Goal: Task Accomplishment & Management: Manage account settings

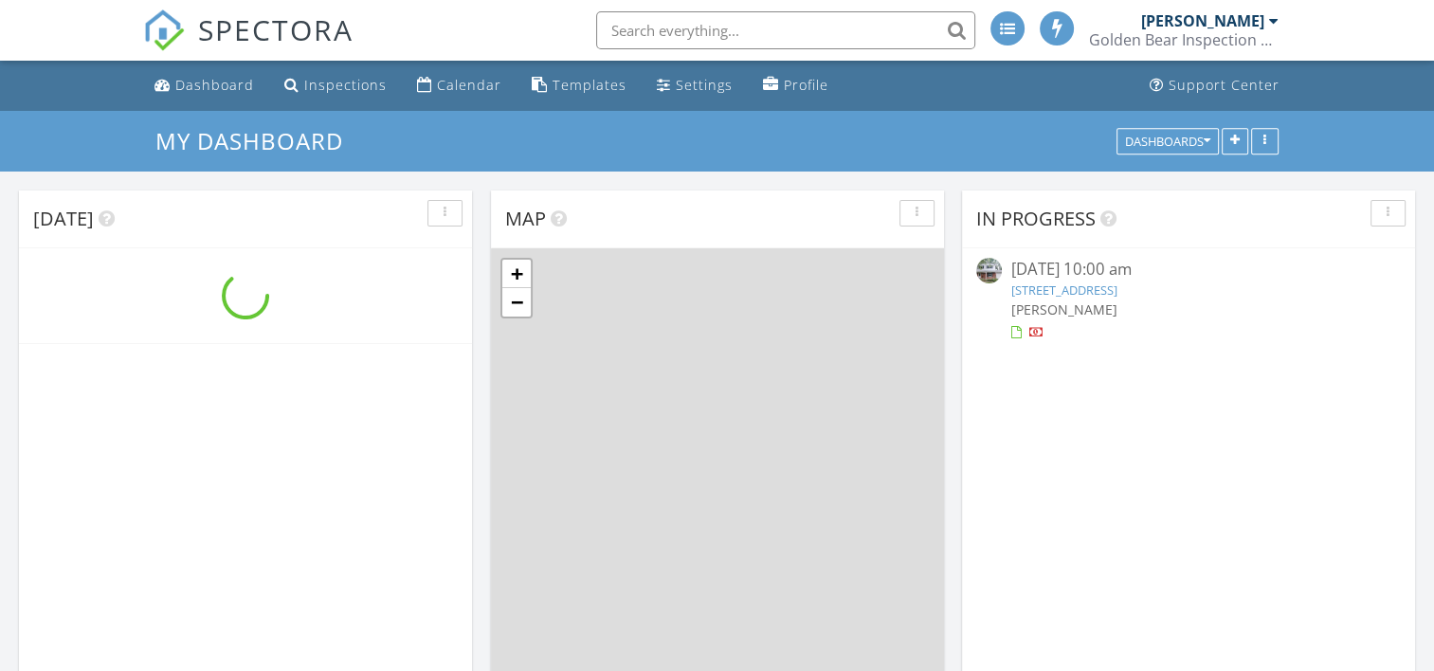
scroll to position [1755, 1464]
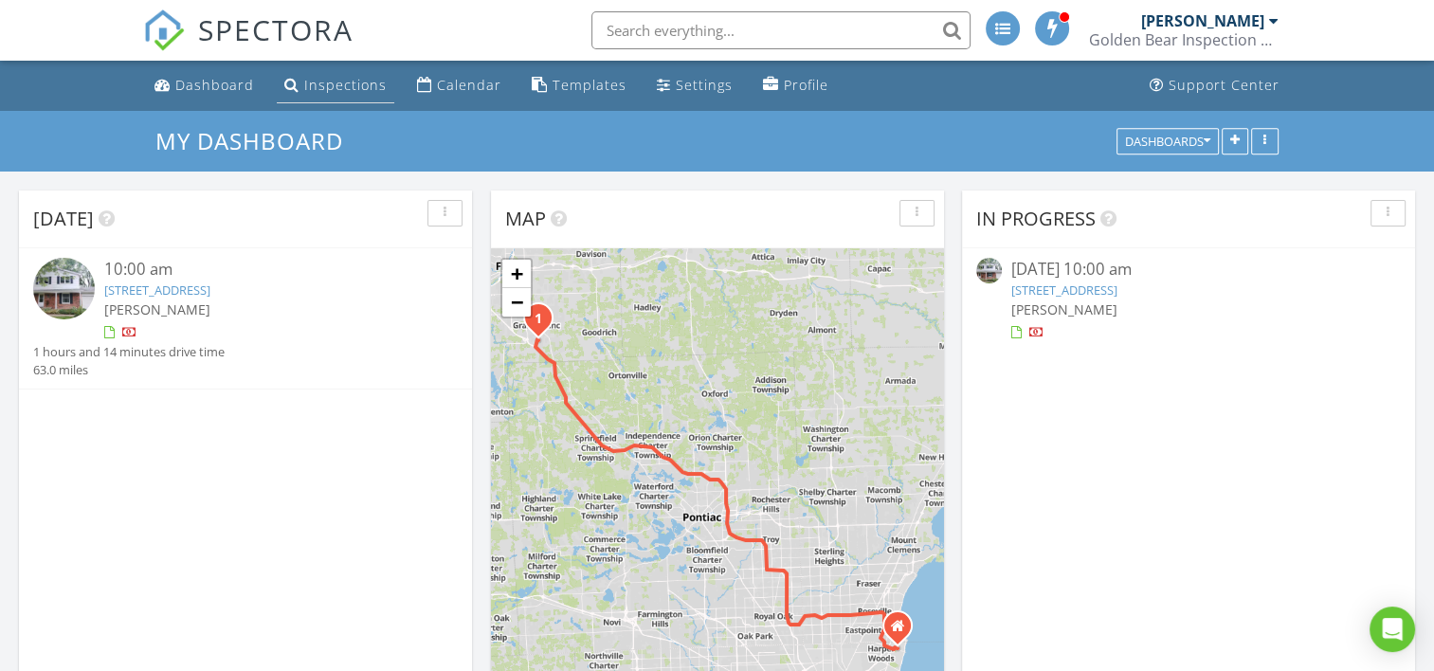
click at [354, 87] on div "Inspections" at bounding box center [345, 85] width 82 height 18
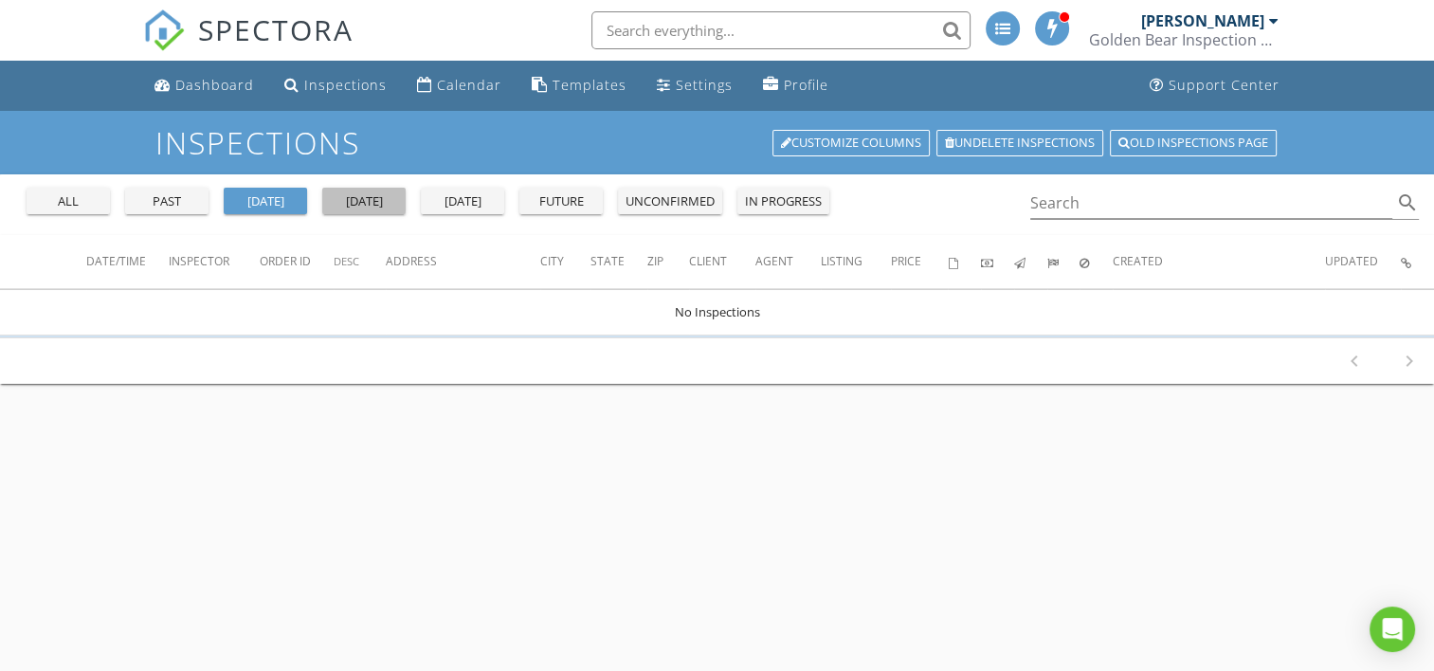
click at [366, 201] on div "[DATE]" at bounding box center [364, 201] width 68 height 19
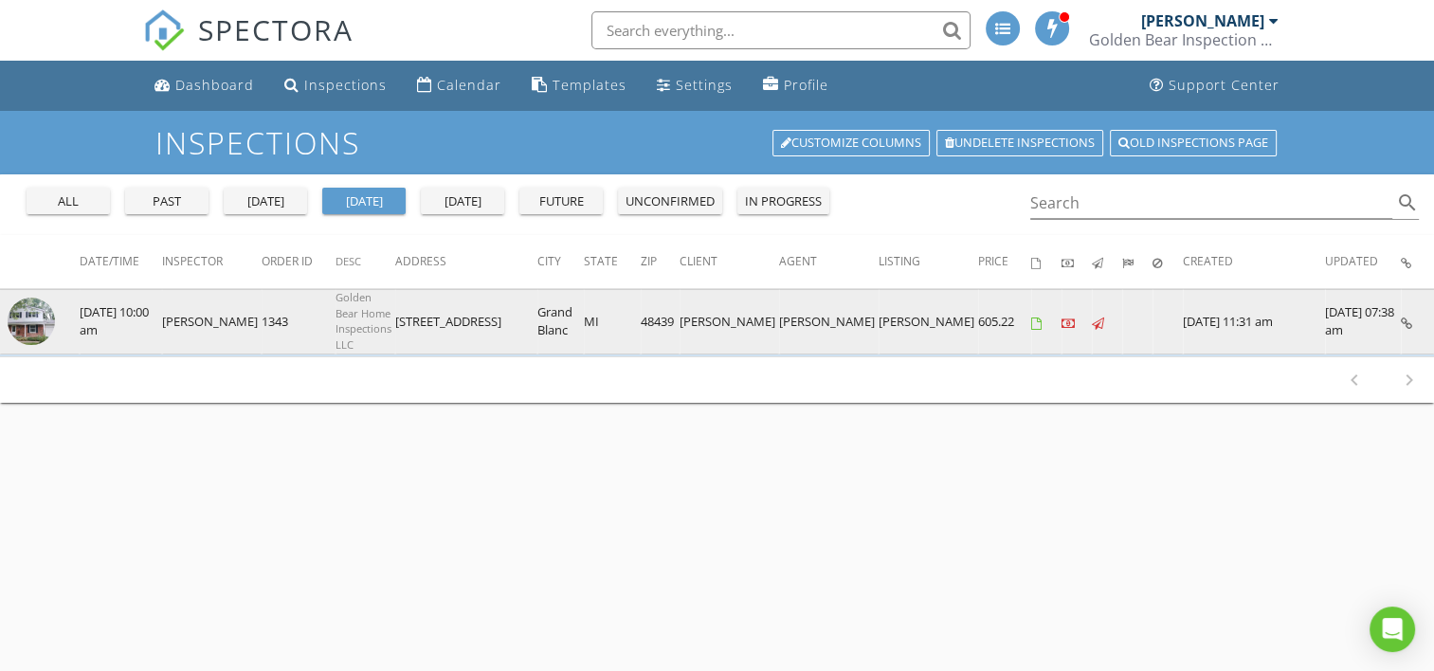
click at [285, 316] on td "1343" at bounding box center [299, 321] width 74 height 64
click at [136, 316] on td "08/28/2025 10:00 am" at bounding box center [121, 321] width 82 height 64
click at [1183, 295] on td "[DATE] 11:31 am" at bounding box center [1254, 321] width 142 height 64
click at [1183, 318] on td "[DATE] 11:31 am" at bounding box center [1254, 321] width 142 height 64
click at [31, 313] on img at bounding box center [31, 321] width 47 height 47
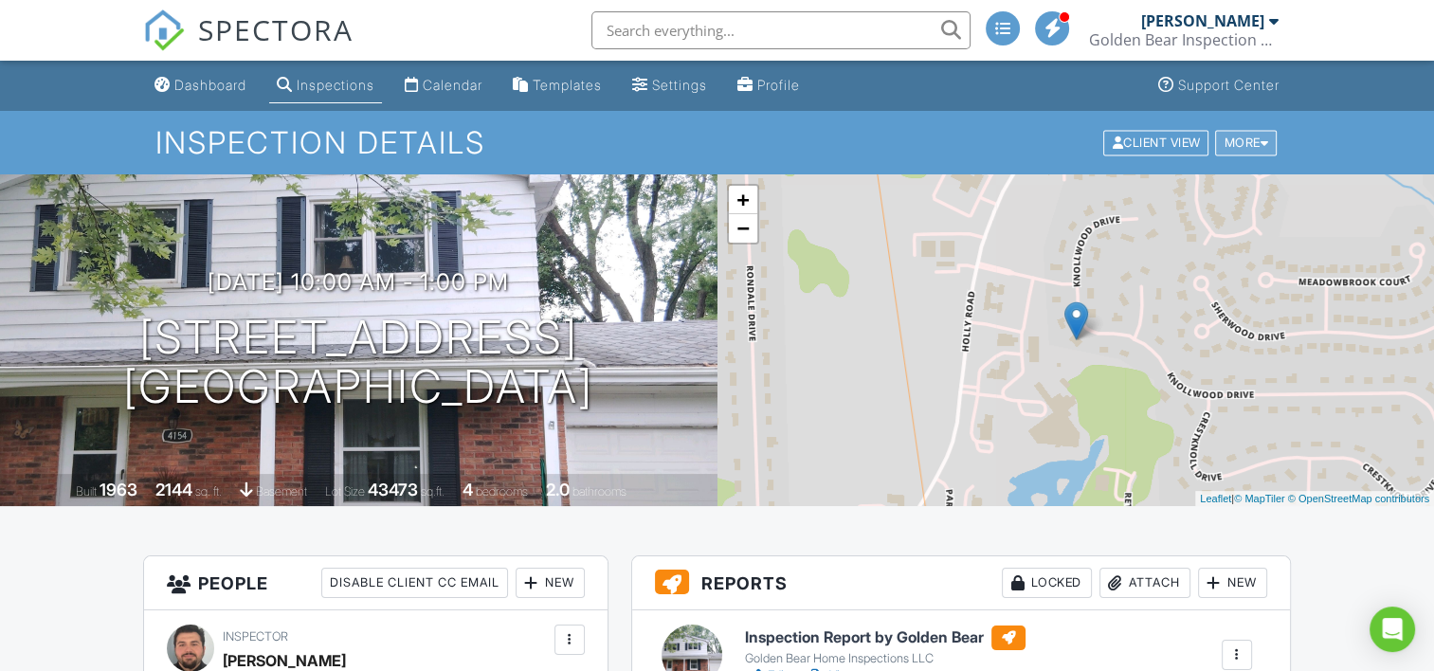
click at [1228, 145] on div "More" at bounding box center [1246, 143] width 62 height 26
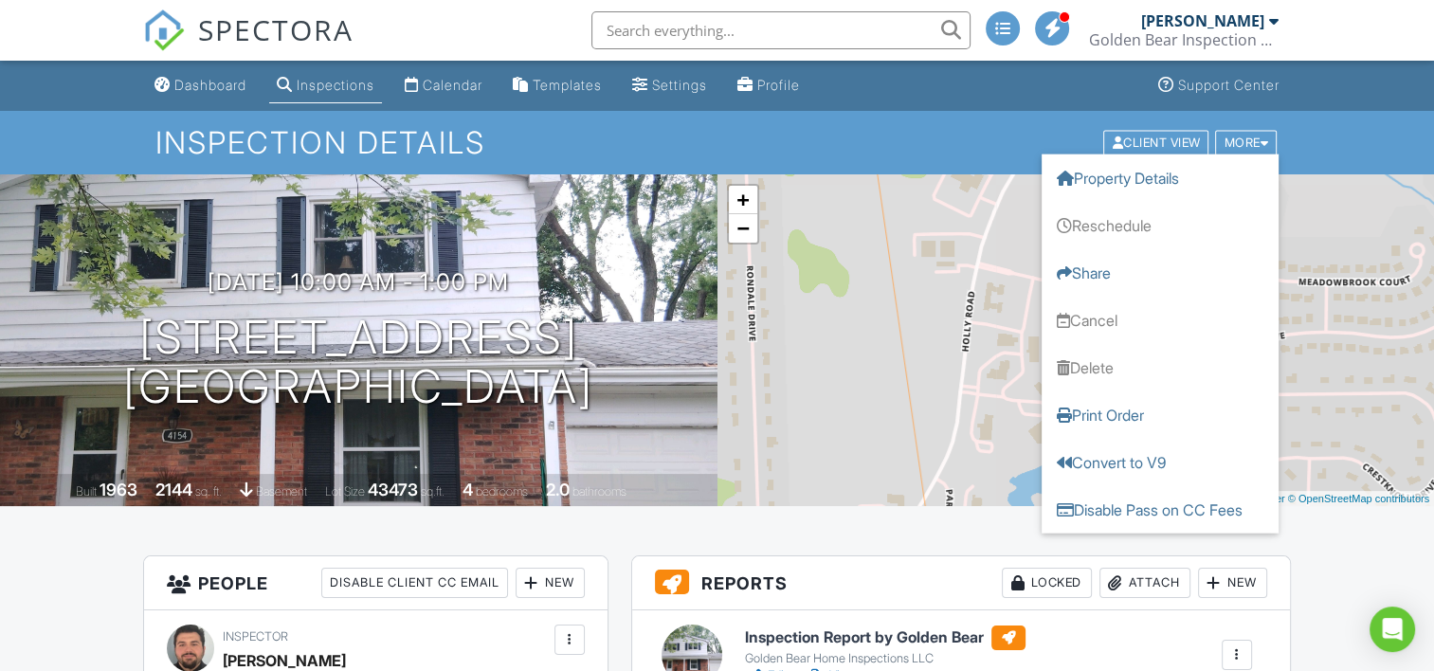
click at [932, 144] on h1 "Inspection Details" at bounding box center [716, 142] width 1123 height 33
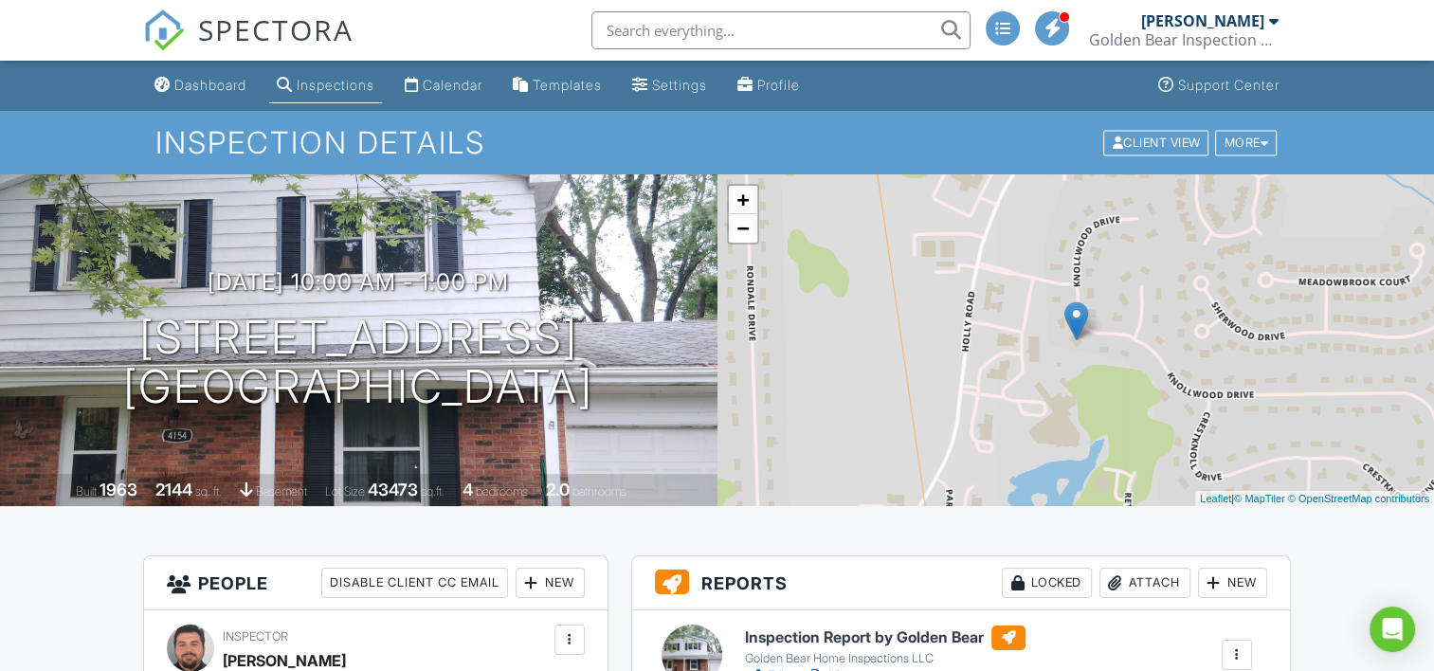
click at [1064, 27] on div at bounding box center [1052, 28] width 34 height 34
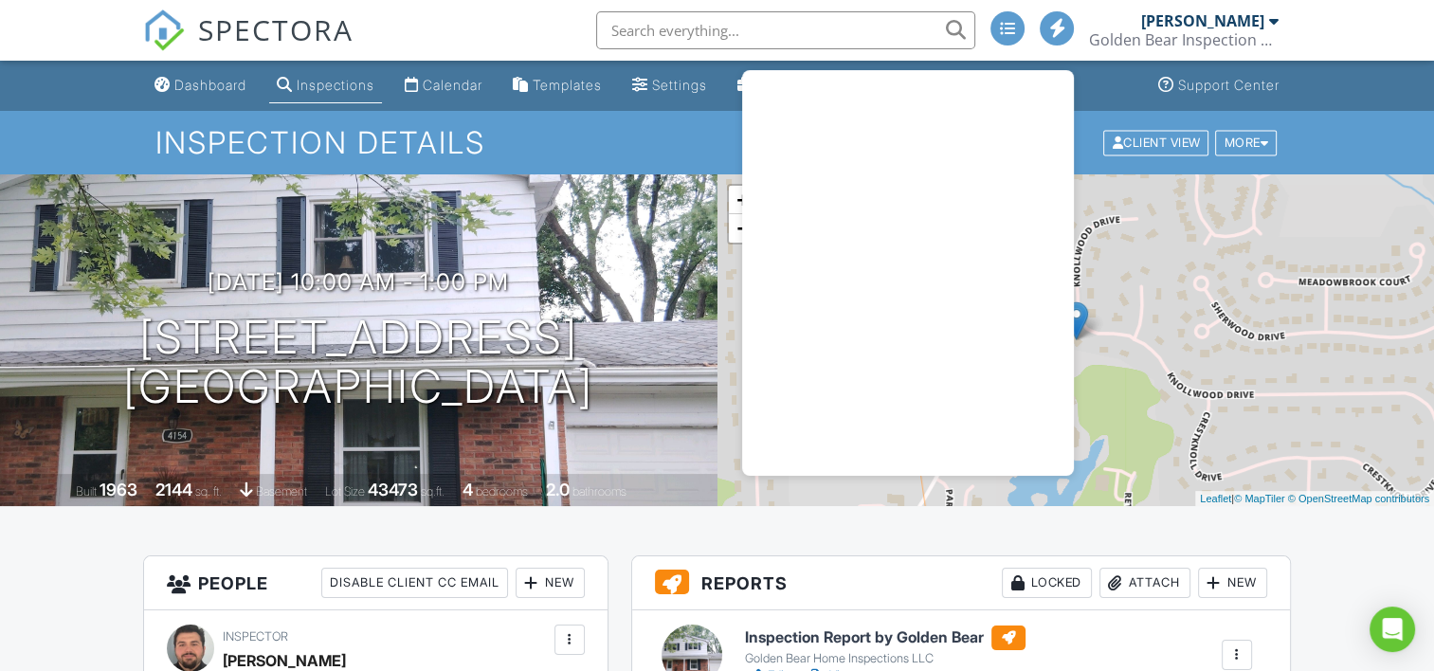
click at [1064, 27] on span at bounding box center [1057, 27] width 19 height 1
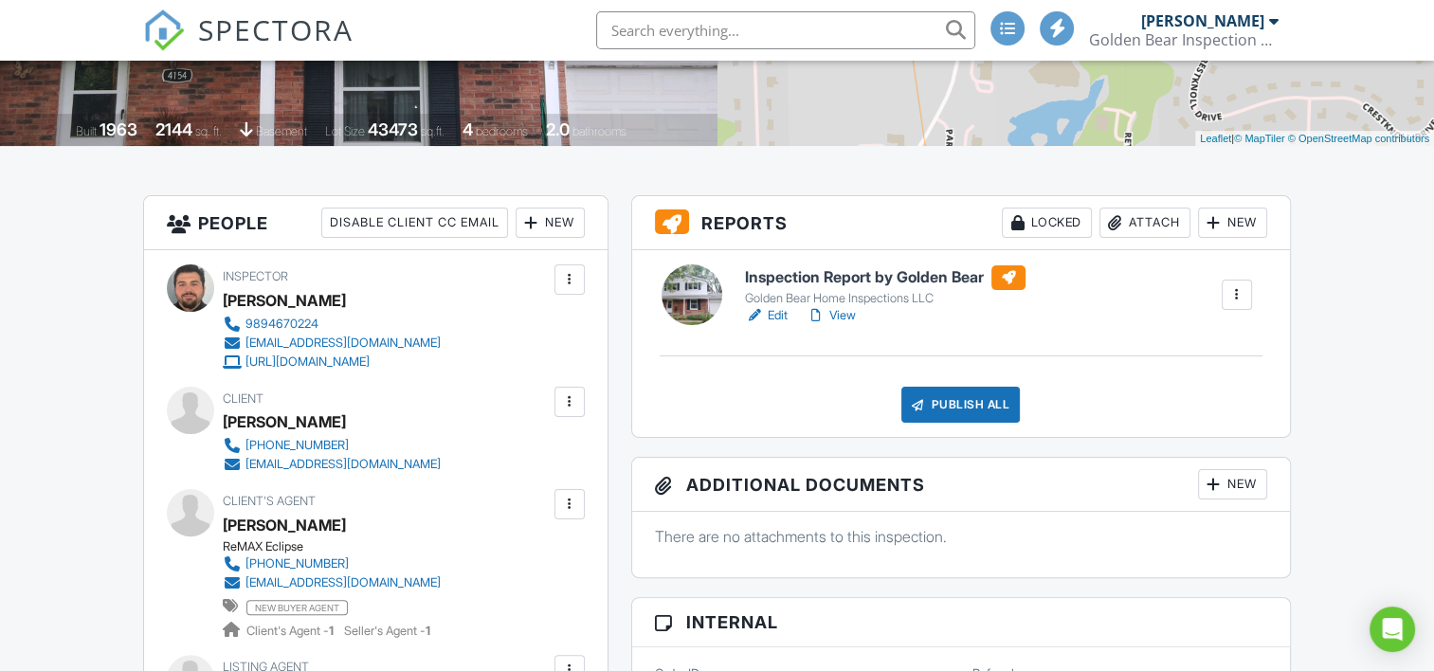
scroll to position [376, 0]
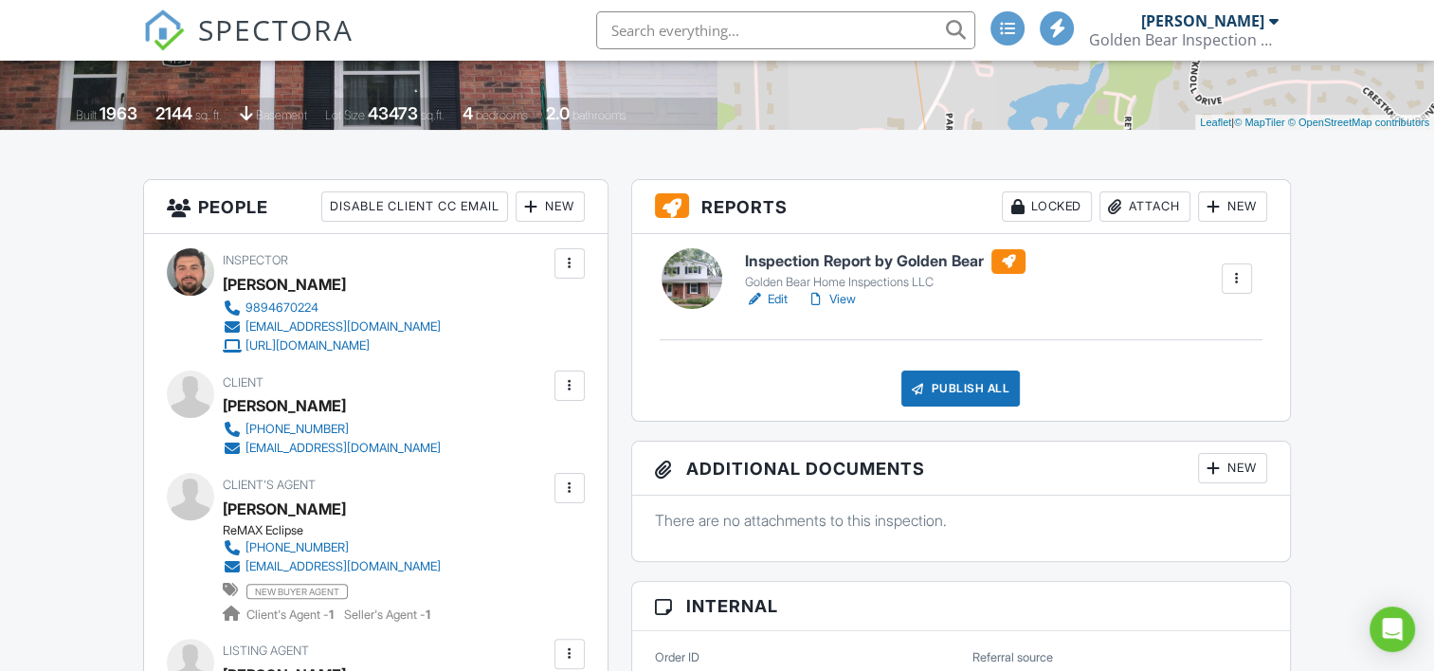
click at [781, 298] on link "Edit" at bounding box center [766, 299] width 43 height 19
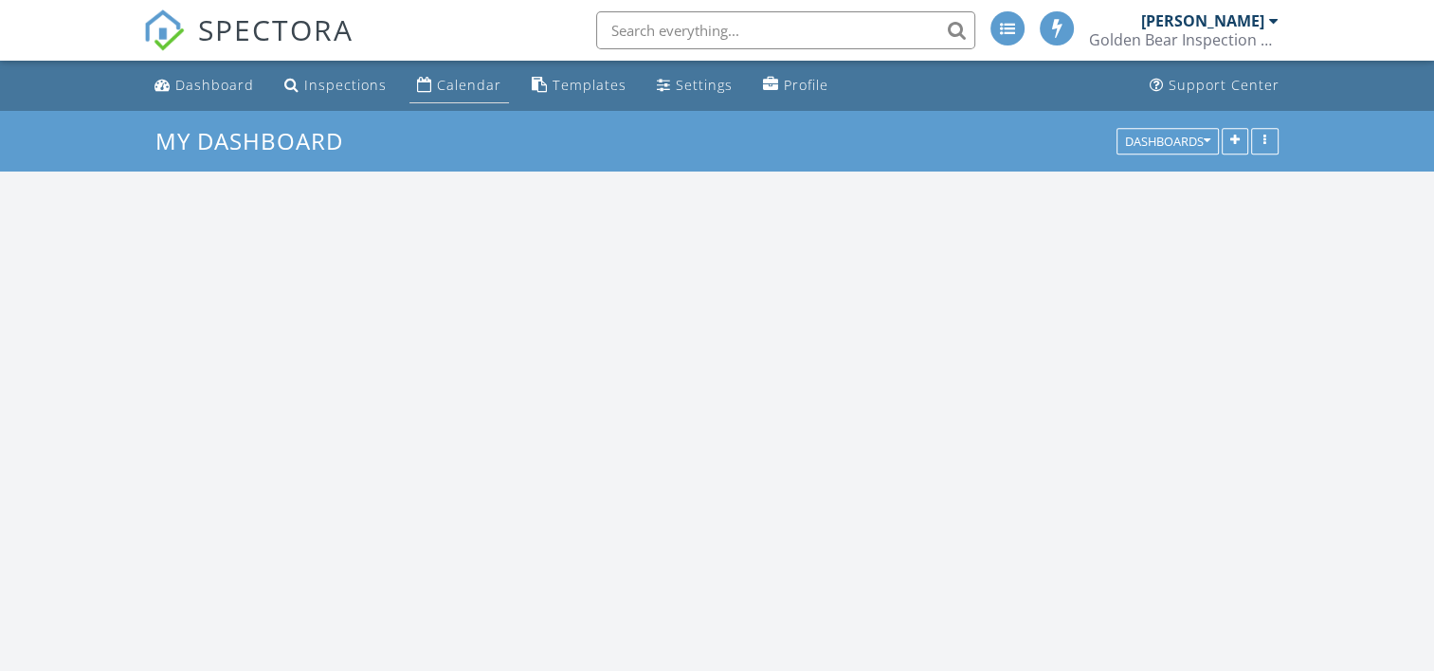
scroll to position [1755, 1464]
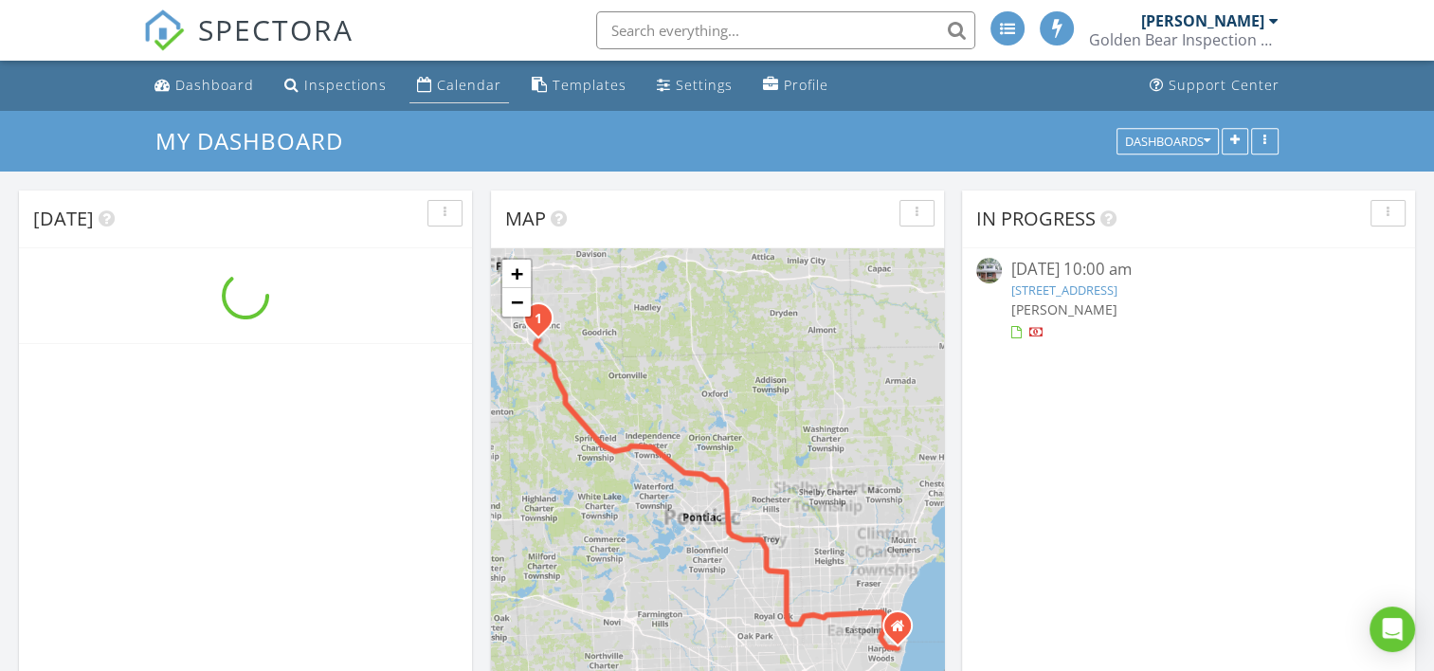
click at [434, 96] on link "Calendar" at bounding box center [459, 85] width 100 height 35
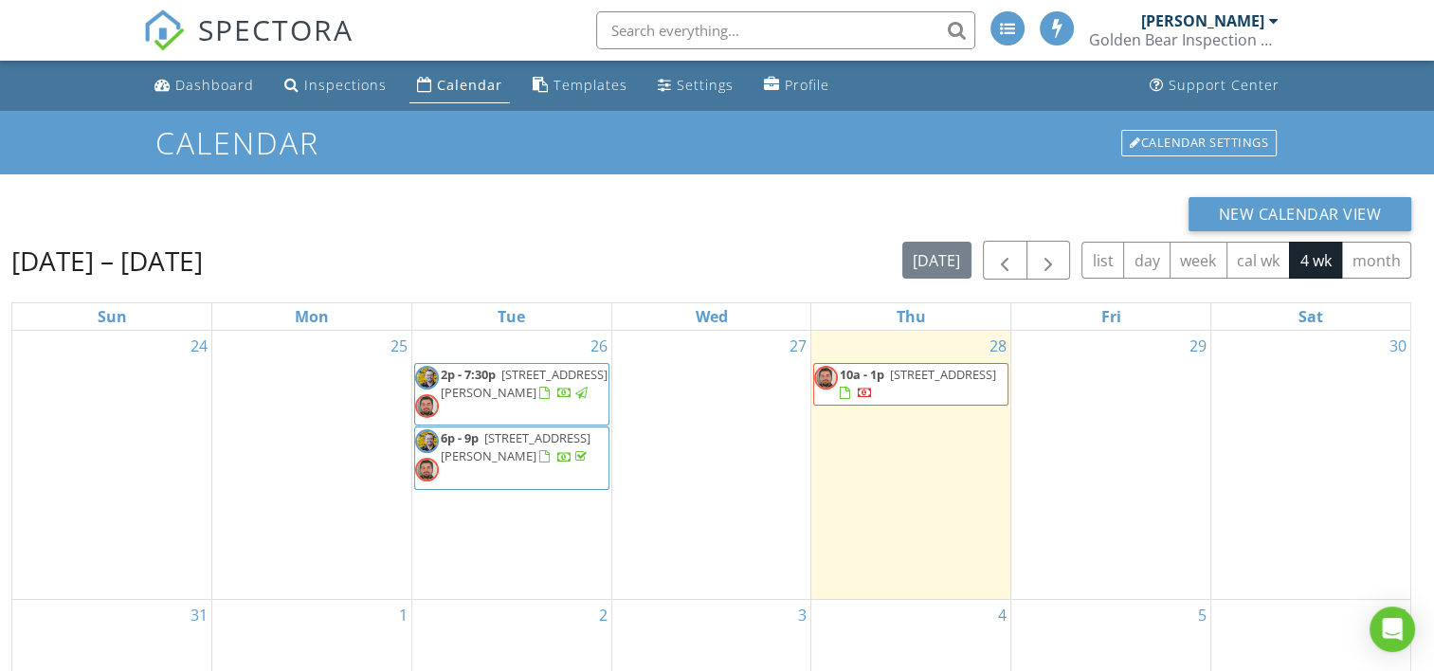
click at [445, 462] on span "1414 Beard St, Port Huron 48060" at bounding box center [516, 446] width 150 height 35
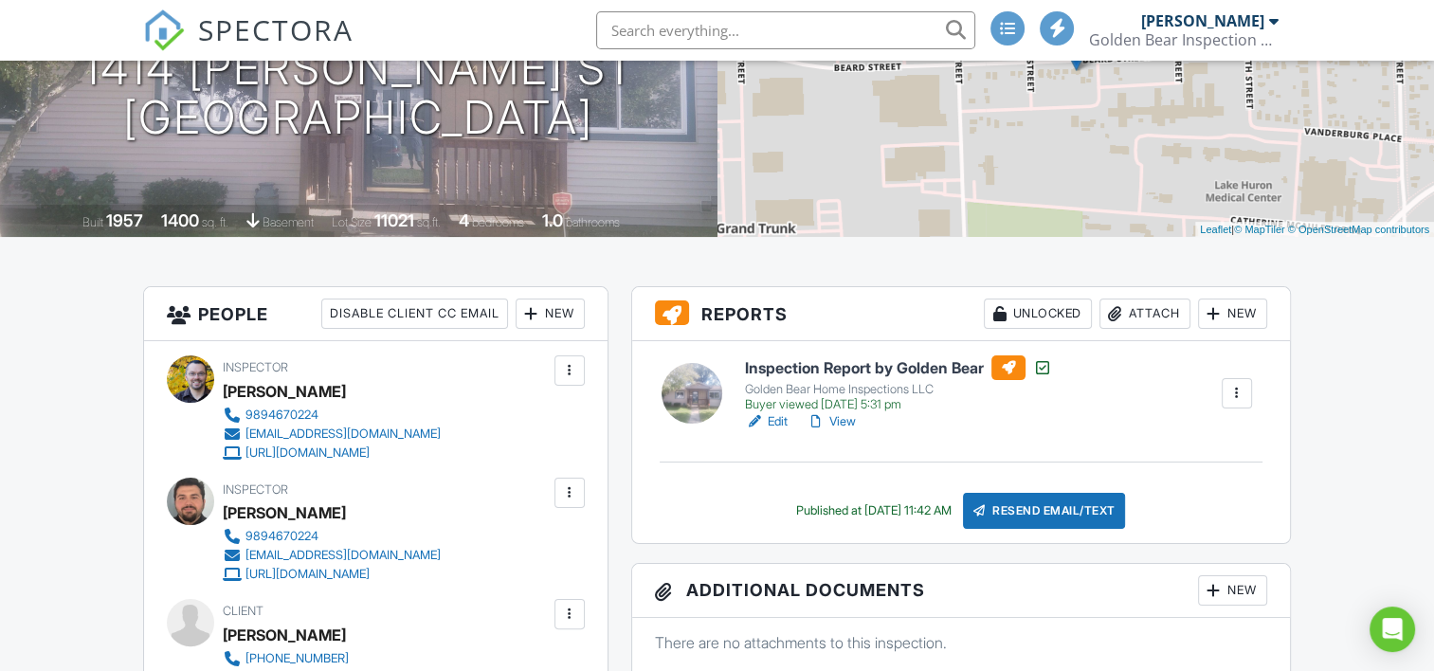
click at [763, 427] on div at bounding box center [754, 421] width 19 height 19
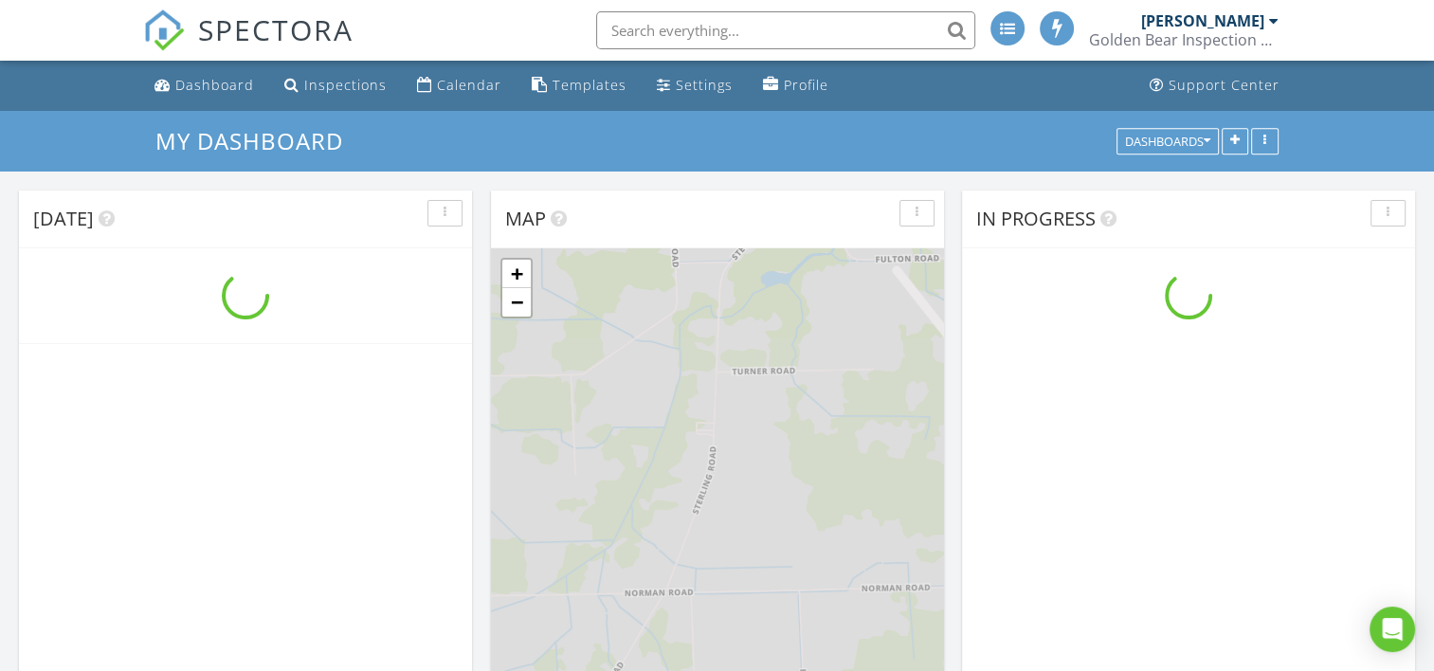
scroll to position [1755, 1464]
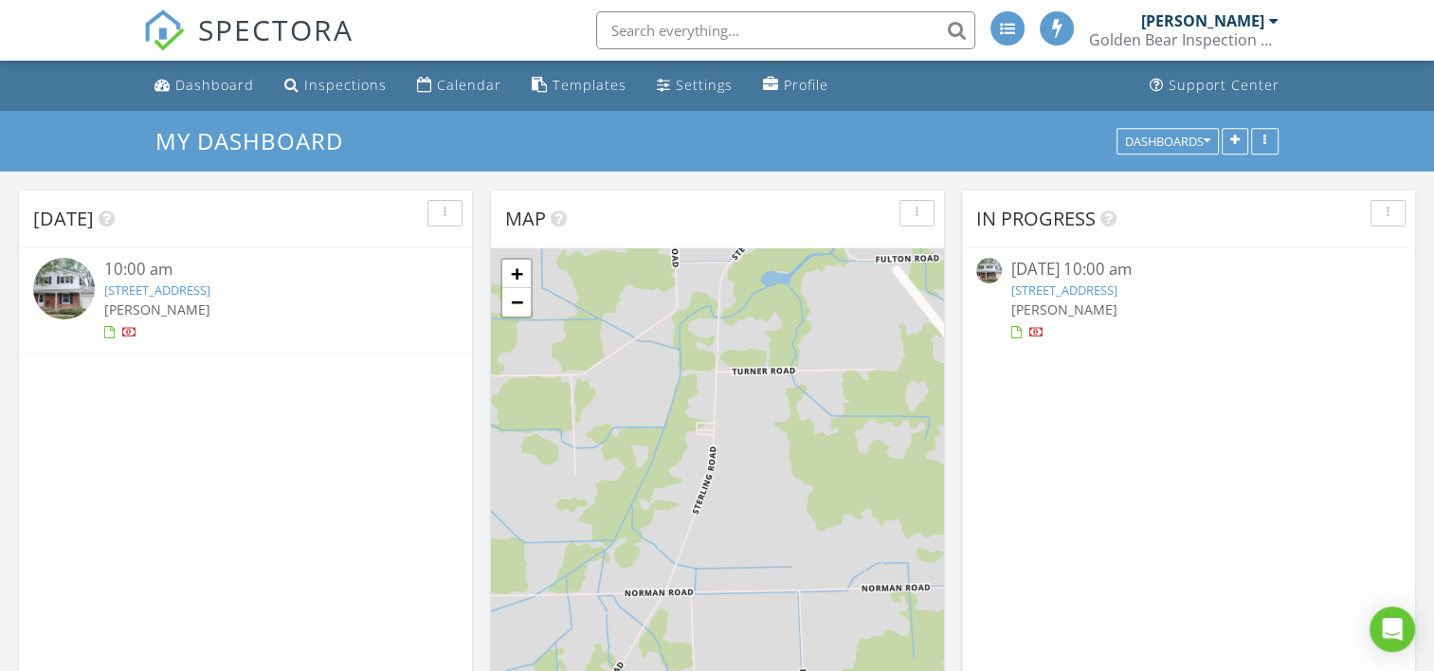
click at [210, 284] on link "[STREET_ADDRESS]" at bounding box center [157, 290] width 106 height 17
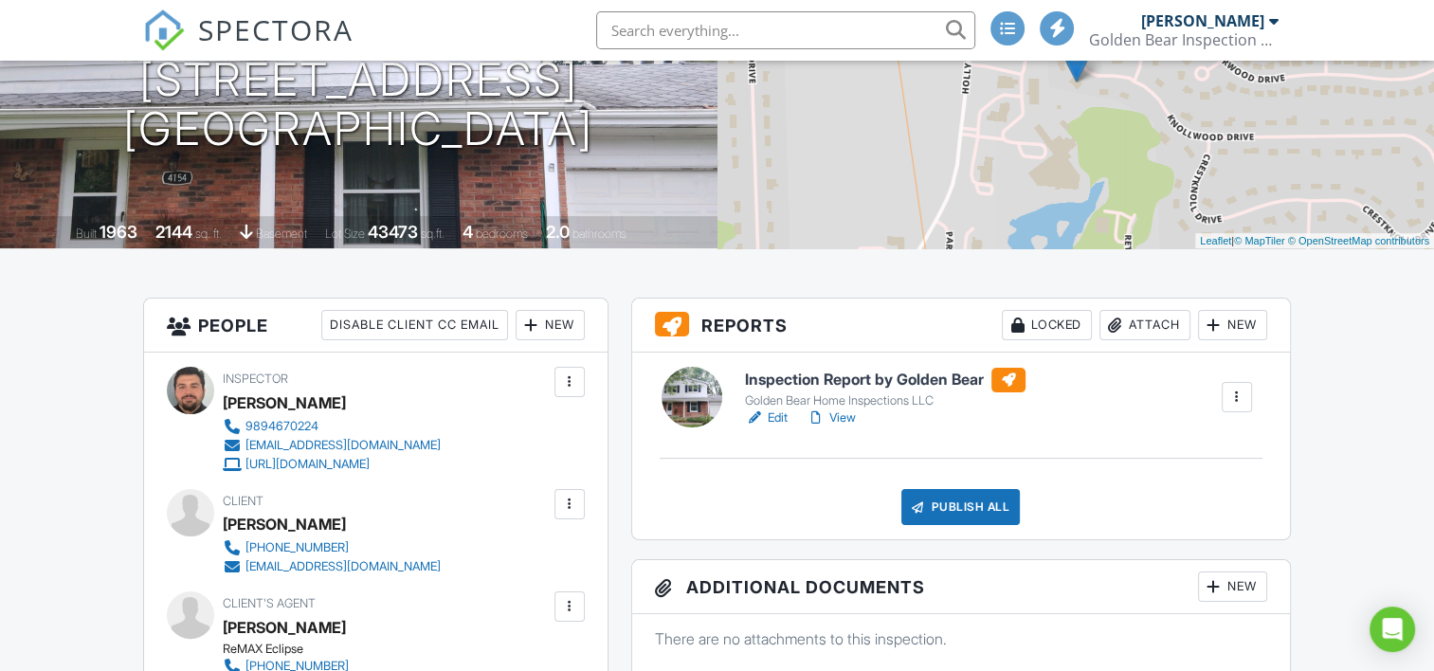
scroll to position [283, 0]
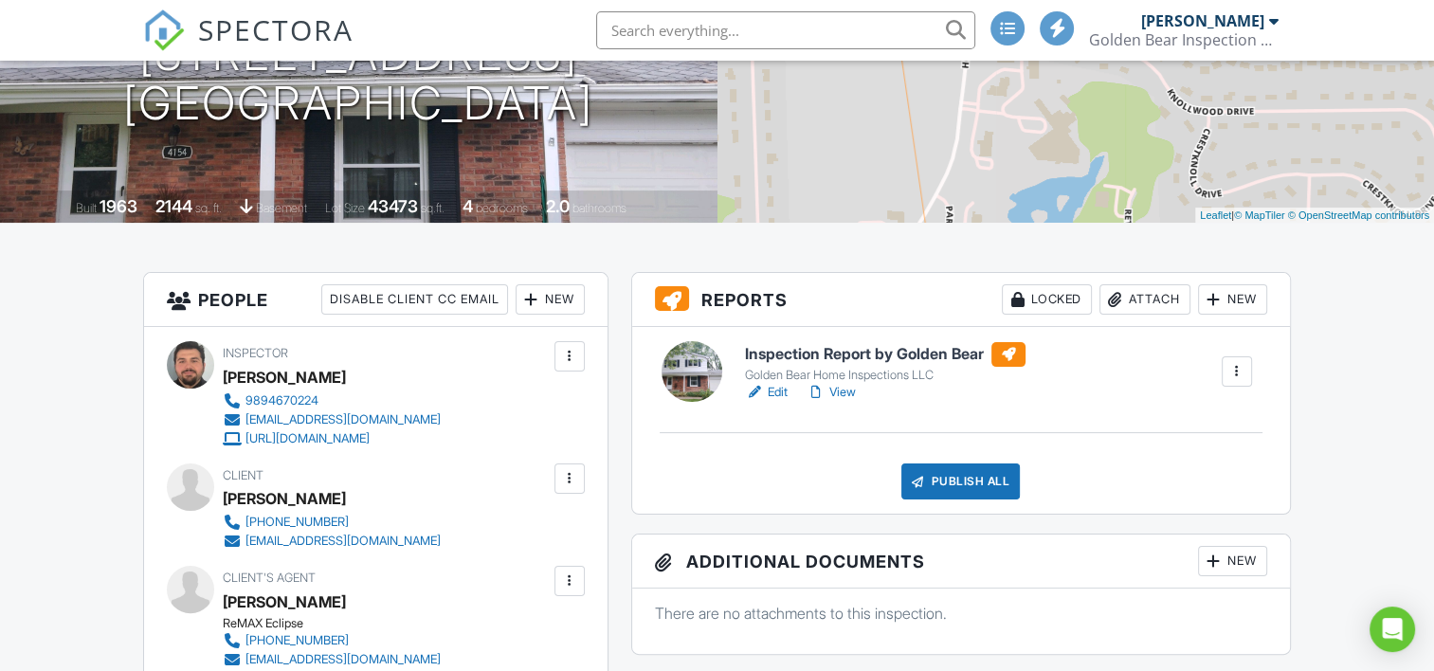
click at [774, 393] on link "Edit" at bounding box center [766, 392] width 43 height 19
